Goal: Register for event/course: Sign up to attend an event or enroll in a course

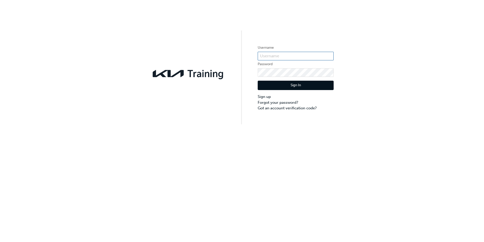
type input "philip.mclardy@midlandcity.com.au"
click at [305, 83] on button "Sign In" at bounding box center [296, 86] width 76 height 10
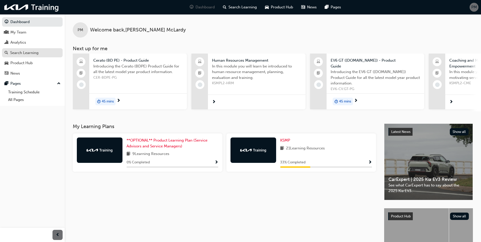
click at [23, 52] on div "Search Learning" at bounding box center [24, 53] width 28 height 6
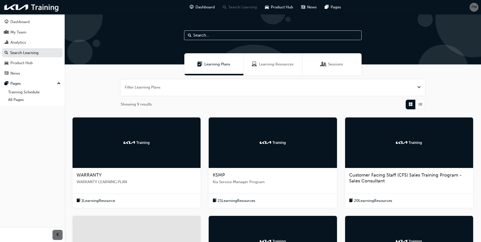
click at [99, 181] on span "WARRANTY LEARNING PLAN" at bounding box center [136, 182] width 120 height 6
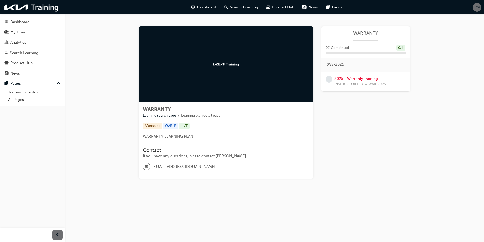
click at [354, 77] on link "2025 - Warranty training" at bounding box center [357, 78] width 44 height 5
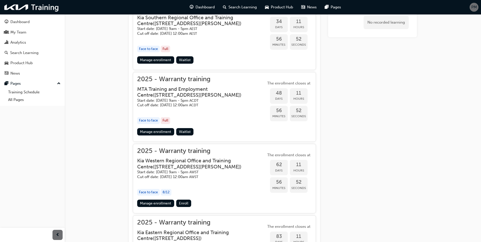
scroll to position [456, 0]
click at [157, 206] on link "Manage enrollment" at bounding box center [155, 202] width 37 height 7
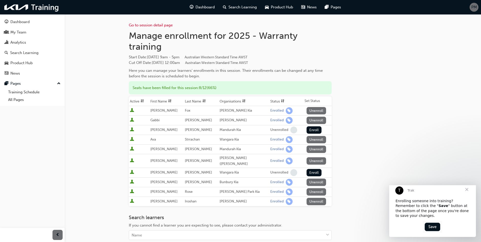
scroll to position [456, 0]
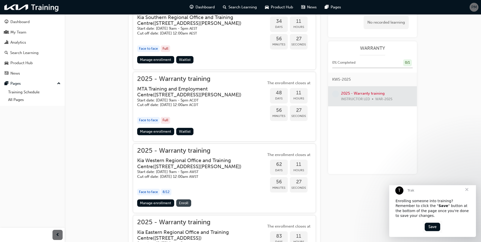
click at [185, 205] on span "Enroll" at bounding box center [183, 203] width 9 height 4
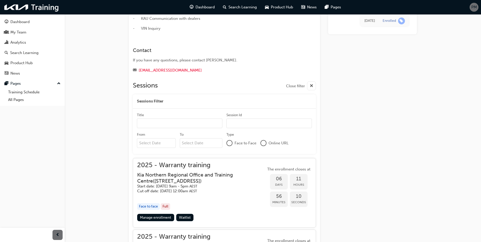
scroll to position [76, 0]
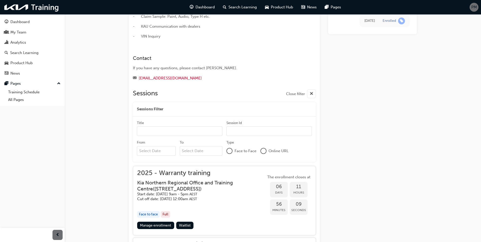
click at [161, 129] on input "Title" at bounding box center [179, 131] width 85 height 10
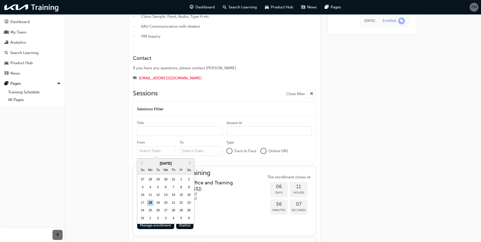
click at [164, 150] on input "From Previous Month Next Month August 2025 Su Mo Tu We Th Fr Sa 27 28 29 30 31 …" at bounding box center [156, 151] width 39 height 10
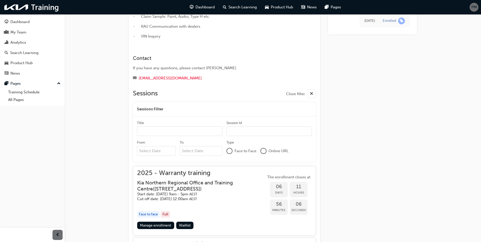
click at [229, 150] on div at bounding box center [229, 150] width 5 height 5
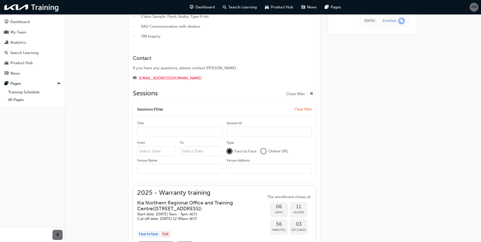
click at [245, 130] on input "Session Id" at bounding box center [268, 131] width 85 height 10
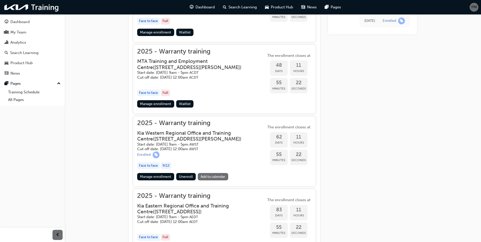
scroll to position [532, 0]
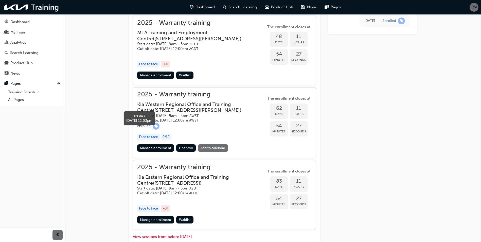
click at [153, 129] on span "learningRecordVerb_ENROLL-icon" at bounding box center [155, 126] width 7 height 7
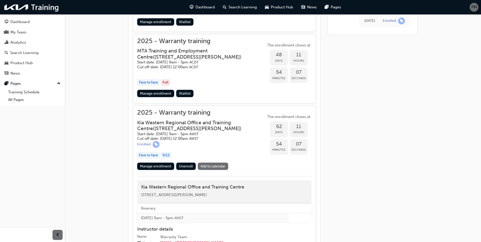
scroll to position [507, 0]
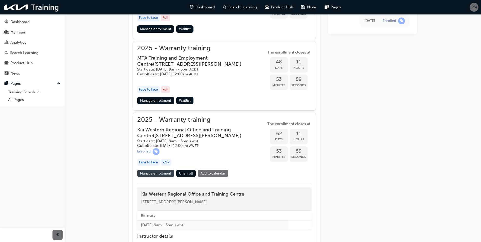
click at [155, 177] on link "Manage enrollment" at bounding box center [155, 172] width 37 height 7
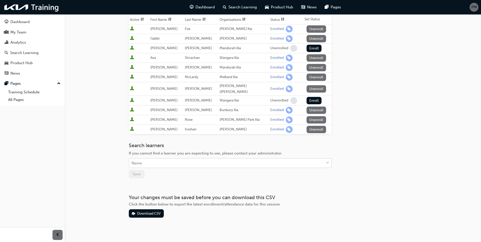
scroll to position [86, 0]
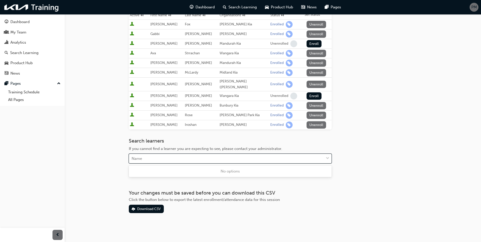
click at [153, 158] on div "Name" at bounding box center [226, 158] width 195 height 9
type input "issac"
click at [328, 157] on span "down-icon" at bounding box center [327, 158] width 4 height 7
click at [213, 218] on div "Go to session detail page Manage enrollment for 2025 - Warranty training Start …" at bounding box center [273, 78] width 304 height 301
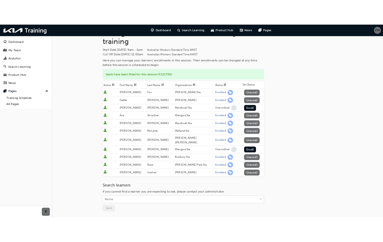
scroll to position [76, 0]
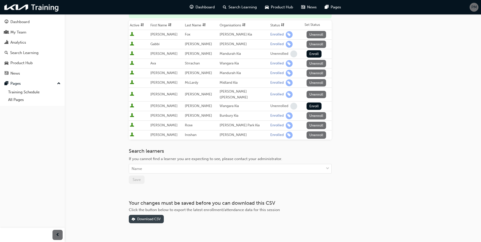
click at [147, 217] on div "Download CSV" at bounding box center [149, 219] width 24 height 4
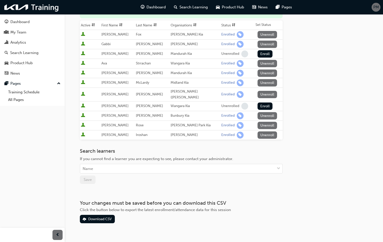
click at [28, 138] on div "Dashboard My Team Analytics Search Learning Product Hub News Pages Pages Traini…" at bounding box center [32, 114] width 65 height 229
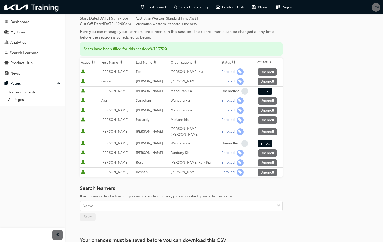
scroll to position [0, 0]
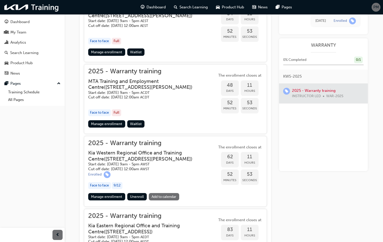
scroll to position [472, 0]
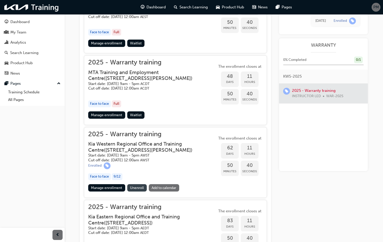
click at [136, 190] on span "Unenroll" at bounding box center [137, 187] width 14 height 4
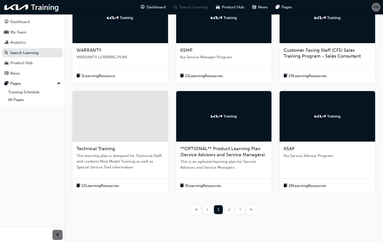
scroll to position [127, 0]
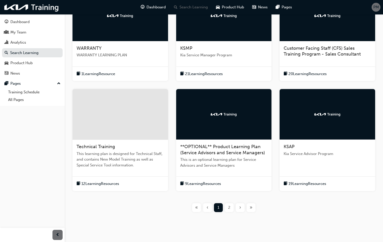
click at [112, 145] on span "Technical Training" at bounding box center [95, 147] width 39 height 6
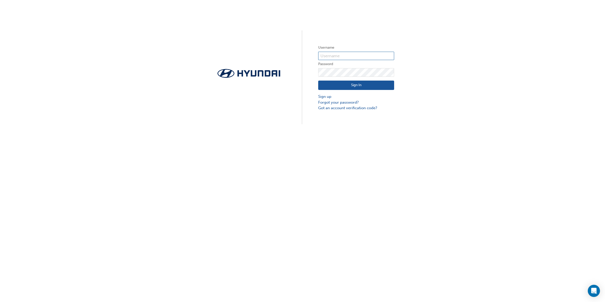
type input "439"
click at [344, 83] on button "Sign In" at bounding box center [356, 86] width 76 height 10
